Goal: Task Accomplishment & Management: Manage account settings

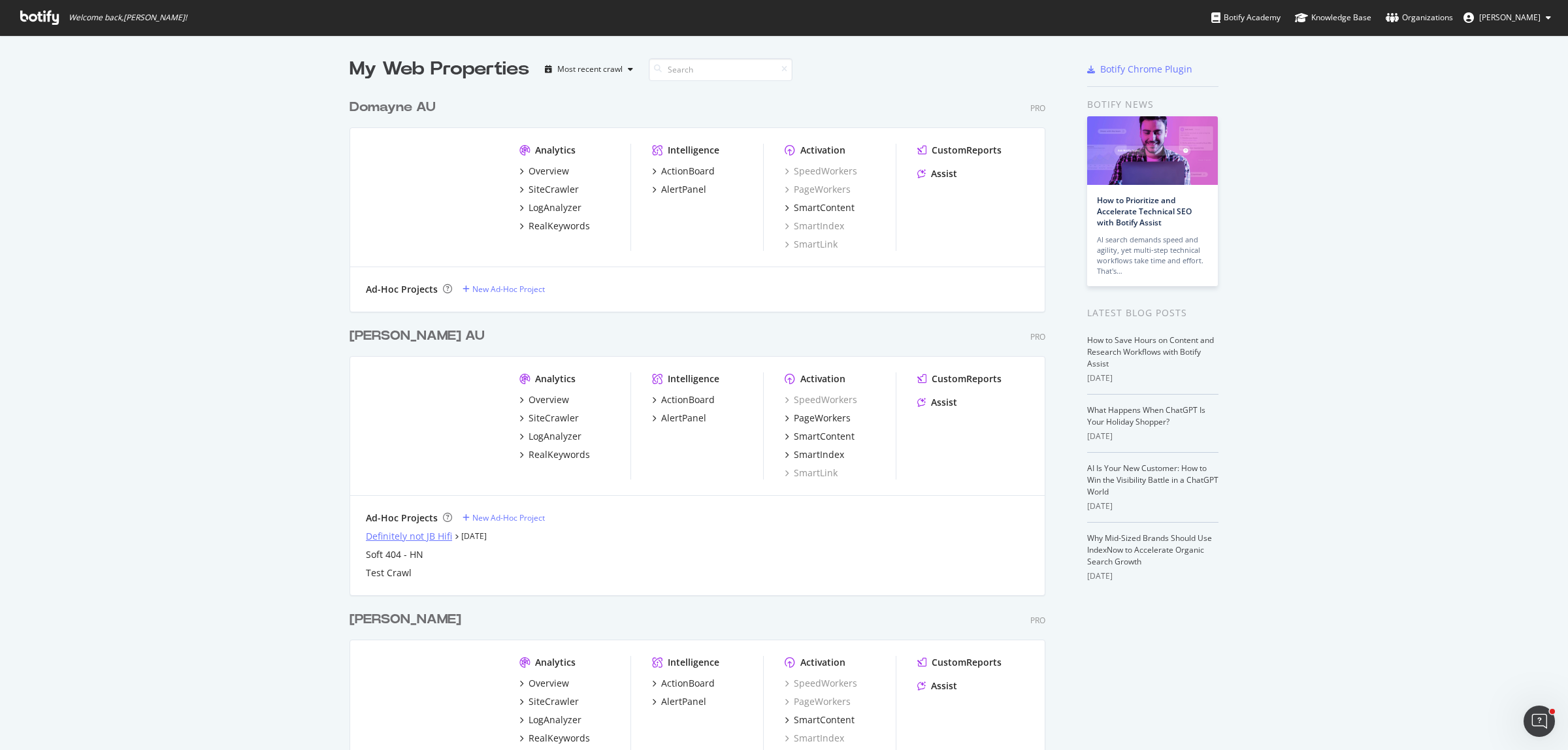
click at [399, 538] on div "Definitely not JB Hifi" at bounding box center [409, 536] width 86 height 13
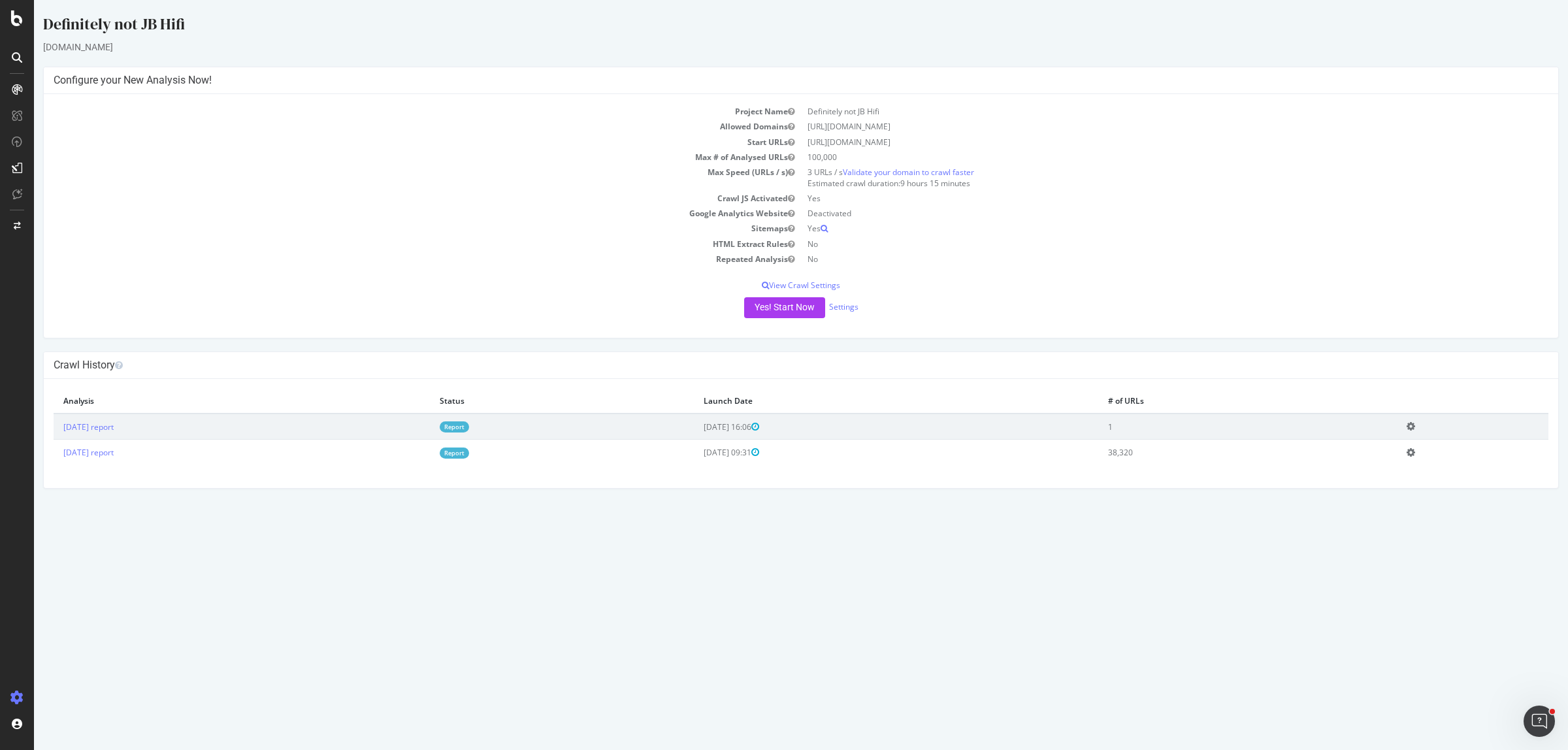
click at [1415, 426] on icon at bounding box center [1410, 426] width 8 height 10
click at [1397, 466] on link "Delete analysis" at bounding box center [1362, 464] width 104 height 18
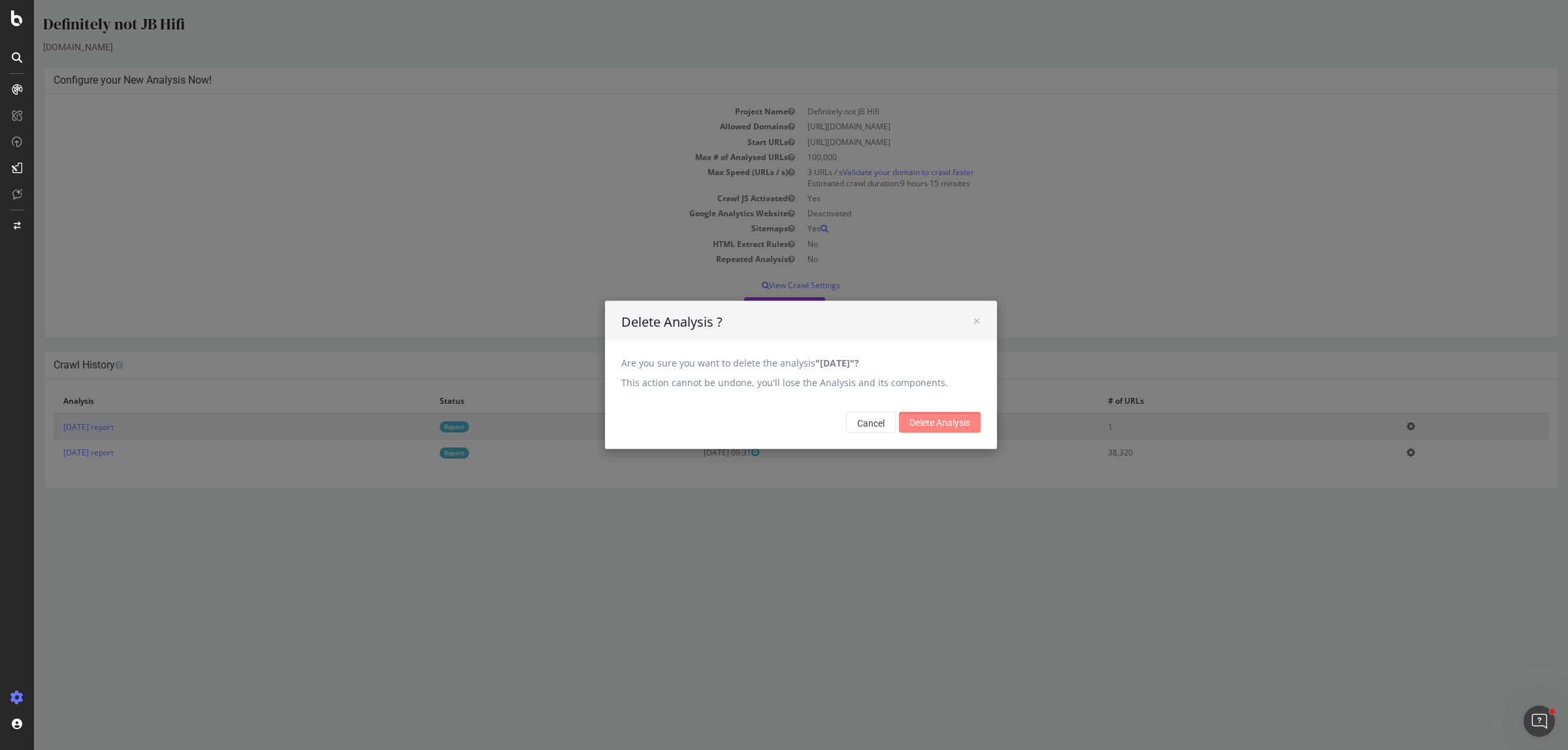
click at [922, 422] on input "Delete Analysis" at bounding box center [939, 423] width 81 height 21
